Goal: Task Accomplishment & Management: Manage account settings

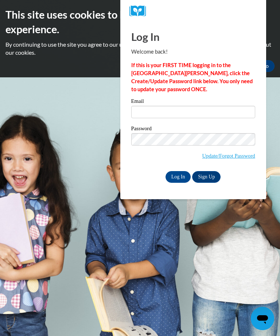
click at [205, 105] on label "Email" at bounding box center [193, 101] width 124 height 7
click at [205, 106] on input "Email" at bounding box center [193, 112] width 124 height 12
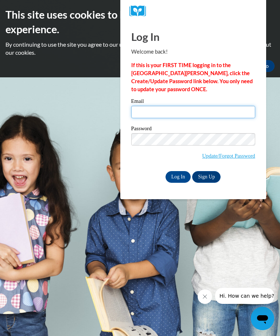
click at [205, 111] on input "Email" at bounding box center [193, 112] width 124 height 12
type input "foreverkay0906@gmail.com"
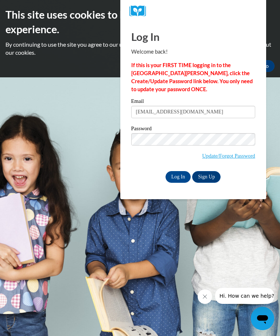
click at [208, 175] on link "Sign Up" at bounding box center [206, 177] width 28 height 12
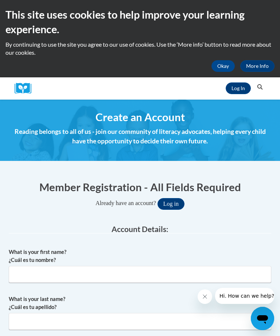
click at [232, 85] on link "Log In" at bounding box center [238, 88] width 25 height 12
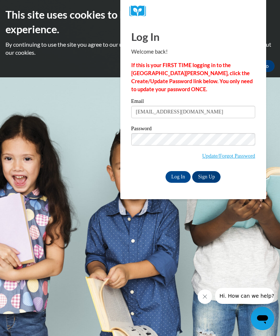
type input "[EMAIL_ADDRESS][DOMAIN_NAME]"
click at [205, 175] on link "Sign Up" at bounding box center [206, 177] width 28 height 12
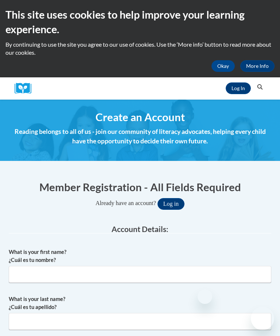
click at [172, 201] on button "Log in" at bounding box center [170, 204] width 27 height 12
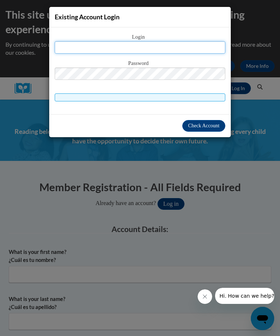
click at [189, 46] on input "text" at bounding box center [140, 47] width 171 height 12
type input "foreverkay0906@gmail.com"
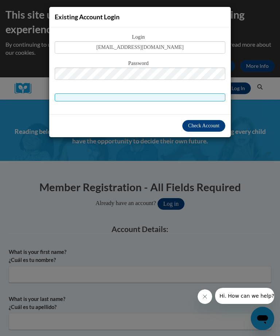
click at [213, 125] on span "Check Account" at bounding box center [203, 125] width 31 height 5
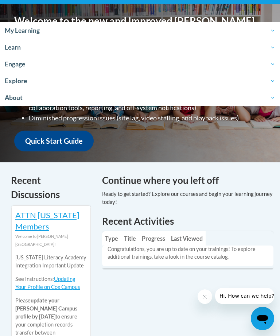
scroll to position [206, 0]
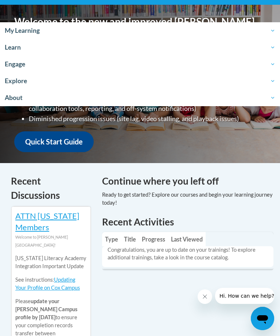
click at [15, 32] on span "My Learning" at bounding box center [140, 30] width 270 height 9
click at [23, 30] on span "My Learning" at bounding box center [140, 30] width 270 height 9
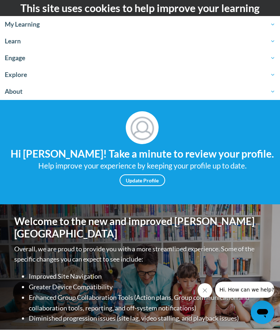
scroll to position [0, 0]
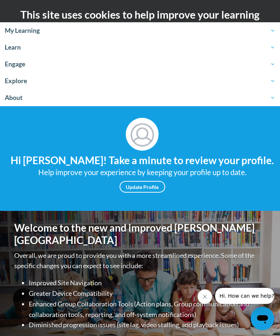
click at [8, 47] on span "Learn" at bounding box center [140, 47] width 270 height 9
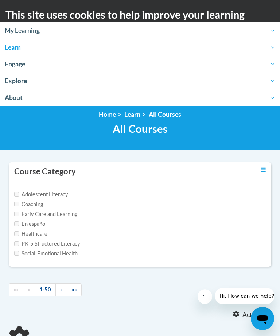
click at [24, 29] on span "My Learning" at bounding box center [140, 30] width 270 height 9
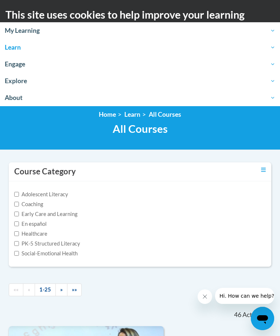
click at [9, 30] on span "My Learning" at bounding box center [140, 30] width 270 height 9
click at [13, 28] on span "My Learning" at bounding box center [140, 30] width 270 height 9
click at [112, 112] on link "Home" at bounding box center [107, 114] width 17 height 8
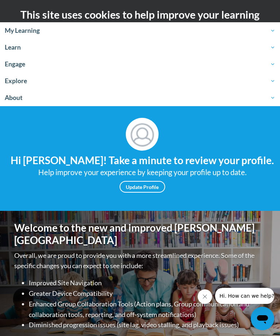
click at [15, 28] on span "My Learning" at bounding box center [140, 30] width 270 height 9
click at [271, 31] on span "My Learning" at bounding box center [140, 30] width 270 height 9
click at [268, 30] on span "My Learning" at bounding box center [140, 30] width 270 height 9
click at [279, 28] on link "My Learning" at bounding box center [140, 30] width 280 height 17
click at [272, 29] on span "My Learning" at bounding box center [140, 30] width 270 height 9
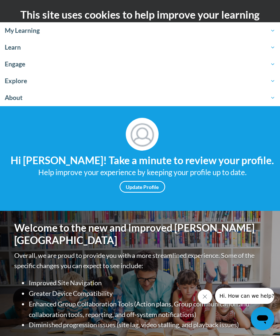
click at [269, 31] on span "My Learning" at bounding box center [140, 30] width 270 height 9
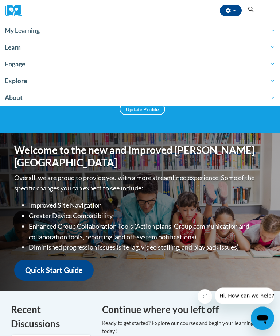
scroll to position [77, 0]
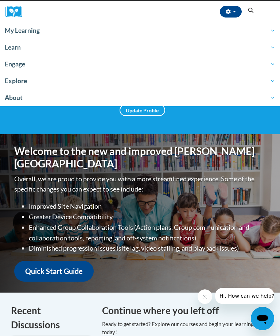
click at [229, 8] on button "button" at bounding box center [231, 12] width 22 height 12
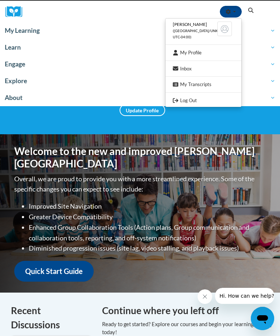
click at [199, 52] on link "My Profile" at bounding box center [203, 52] width 76 height 9
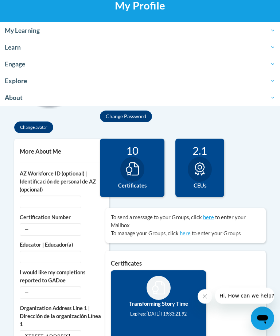
scroll to position [123, 0]
click at [139, 171] on div at bounding box center [132, 169] width 24 height 25
click at [129, 167] on icon at bounding box center [132, 168] width 13 height 13
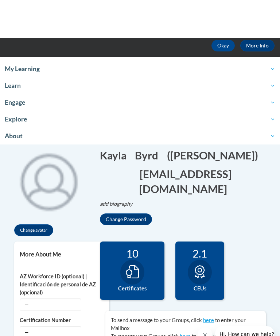
scroll to position [0, 0]
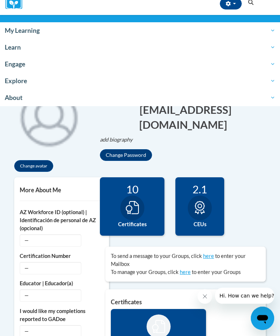
click at [224, 6] on button "button" at bounding box center [231, 4] width 22 height 12
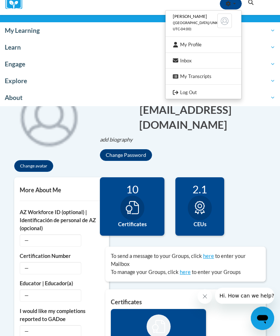
scroll to position [85, 0]
click at [196, 74] on link "My Transcripts" at bounding box center [203, 76] width 76 height 9
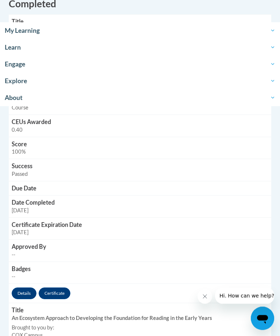
scroll to position [313, 0]
click at [54, 288] on link "Certificate" at bounding box center [55, 293] width 32 height 12
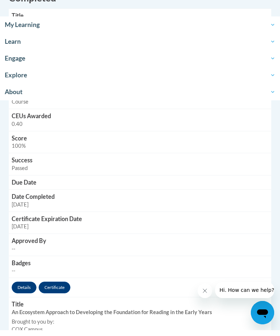
scroll to position [336, 0]
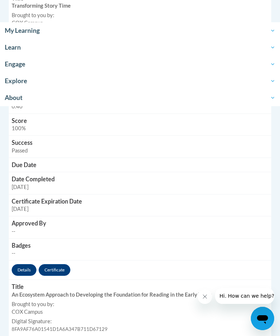
click at [57, 265] on link "Certificate" at bounding box center [55, 270] width 32 height 12
click at [59, 267] on link "Certificate" at bounding box center [55, 270] width 32 height 12
click at [56, 267] on link "Certificate" at bounding box center [55, 270] width 32 height 12
click at [63, 268] on link "Certificate" at bounding box center [55, 270] width 32 height 12
click at [54, 265] on link "Certificate" at bounding box center [55, 270] width 32 height 12
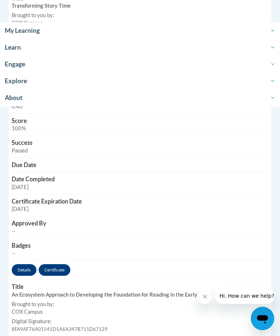
click at [58, 265] on link "Certificate" at bounding box center [55, 270] width 32 height 12
click at [50, 272] on link "Certificate" at bounding box center [55, 270] width 32 height 12
click at [59, 269] on link "Certificate" at bounding box center [55, 270] width 32 height 12
click at [61, 265] on link "Certificate" at bounding box center [55, 270] width 32 height 12
